Goal: Task Accomplishment & Management: Use online tool/utility

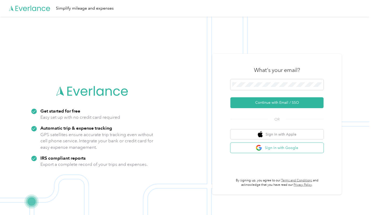
click at [274, 148] on button "Sign in with Google" at bounding box center [276, 148] width 93 height 10
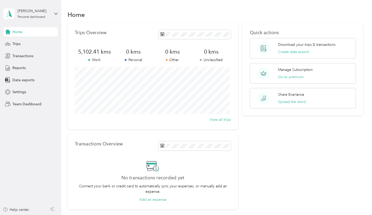
click at [186, 22] on section "Home Trips Overview 5,102.41 kms Work 0 kms Personal 0 kms Other 0 kms Unclassi…" at bounding box center [215, 109] width 295 height 201
click at [19, 79] on span "Data exports" at bounding box center [23, 79] width 22 height 5
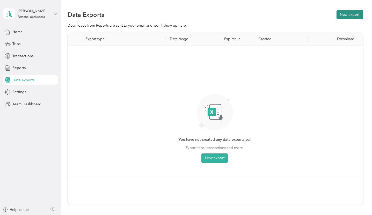
click at [346, 16] on button "New export" at bounding box center [350, 14] width 27 height 9
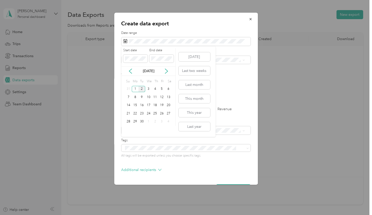
click at [128, 69] on div "[DATE]" at bounding box center [148, 70] width 54 height 5
click at [130, 70] on icon at bounding box center [130, 71] width 3 height 5
click at [162, 90] on div "1" at bounding box center [161, 89] width 7 height 6
click at [167, 71] on icon at bounding box center [166, 71] width 5 height 5
click at [143, 120] on div "30" at bounding box center [141, 122] width 7 height 6
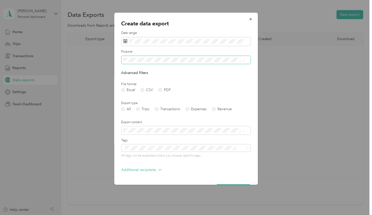
click at [243, 59] on icon at bounding box center [244, 60] width 2 height 2
click at [128, 78] on span "Work" at bounding box center [129, 77] width 9 height 4
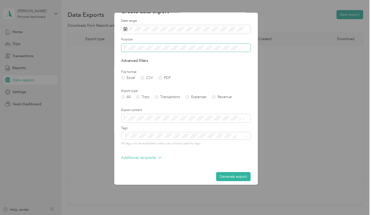
scroll to position [16, 0]
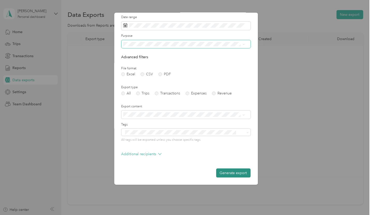
click at [222, 172] on button "Generate export" at bounding box center [233, 173] width 34 height 9
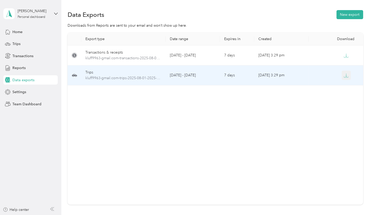
click at [346, 74] on icon "button" at bounding box center [346, 75] width 5 height 5
